Goal: Transaction & Acquisition: Obtain resource

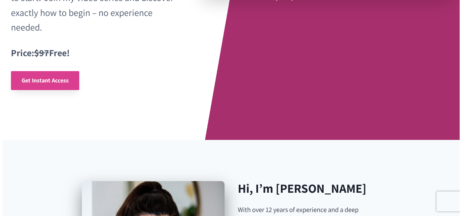
scroll to position [207, 0]
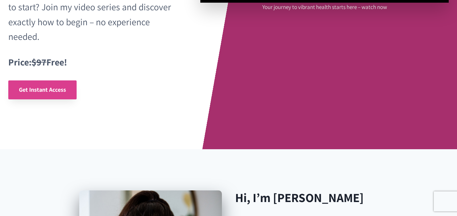
click at [40, 91] on span "Get Instant Access" at bounding box center [42, 90] width 47 height 8
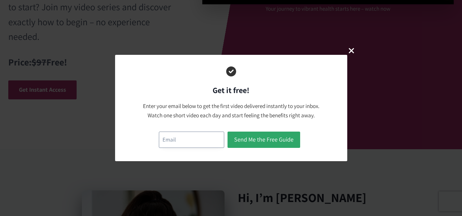
click at [184, 137] on input "email" at bounding box center [191, 139] width 65 height 16
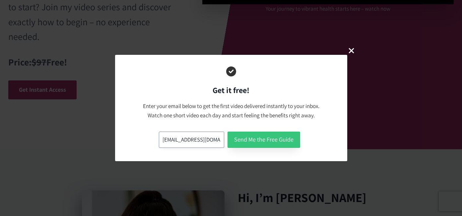
type input "vmarlies@yahoo.com"
click at [279, 142] on button "Send Me the Free Guide" at bounding box center [264, 139] width 73 height 16
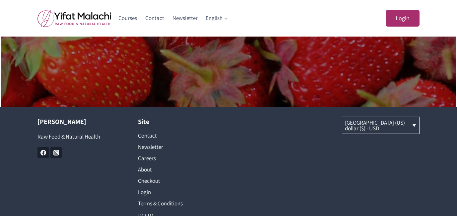
scroll to position [506, 0]
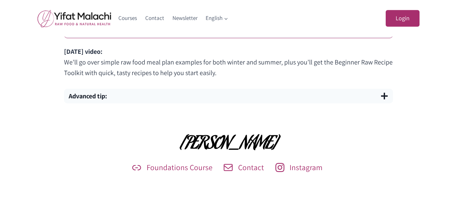
scroll to position [505, 0]
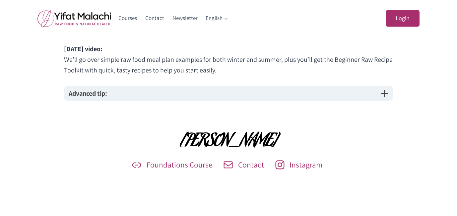
click at [386, 94] on span "button" at bounding box center [385, 93] width 8 height 8
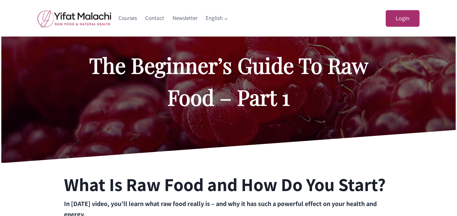
scroll to position [0, 0]
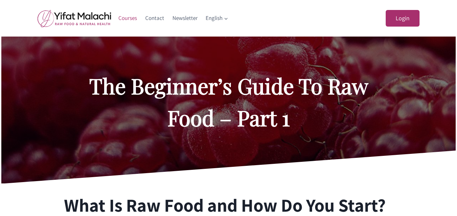
click at [129, 20] on link "Courses" at bounding box center [128, 18] width 27 height 16
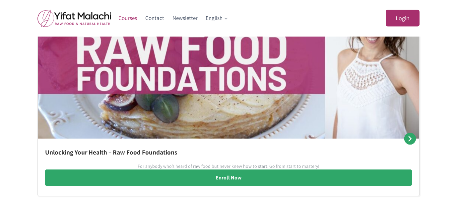
scroll to position [430, 0]
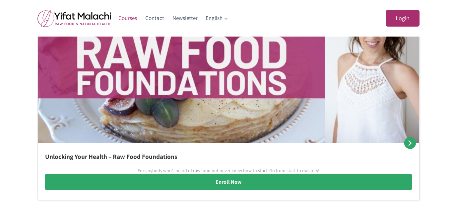
click at [91, 18] on img at bounding box center [75, 19] width 74 height 18
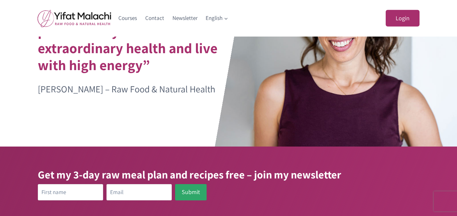
scroll to position [64, 0]
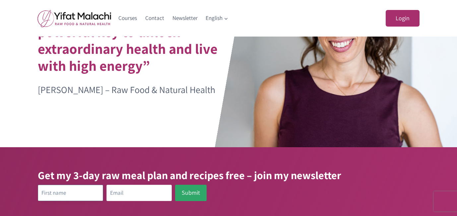
click at [81, 192] on input "text" at bounding box center [70, 193] width 65 height 16
type input "marlies"
type input "v"
type input "vmarlies@yahoo.com"
click at [199, 193] on button "Submit" at bounding box center [191, 193] width 32 height 16
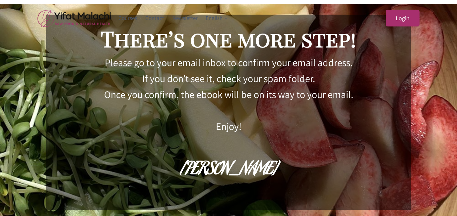
scroll to position [37, 0]
